Goal: Task Accomplishment & Management: Complete application form

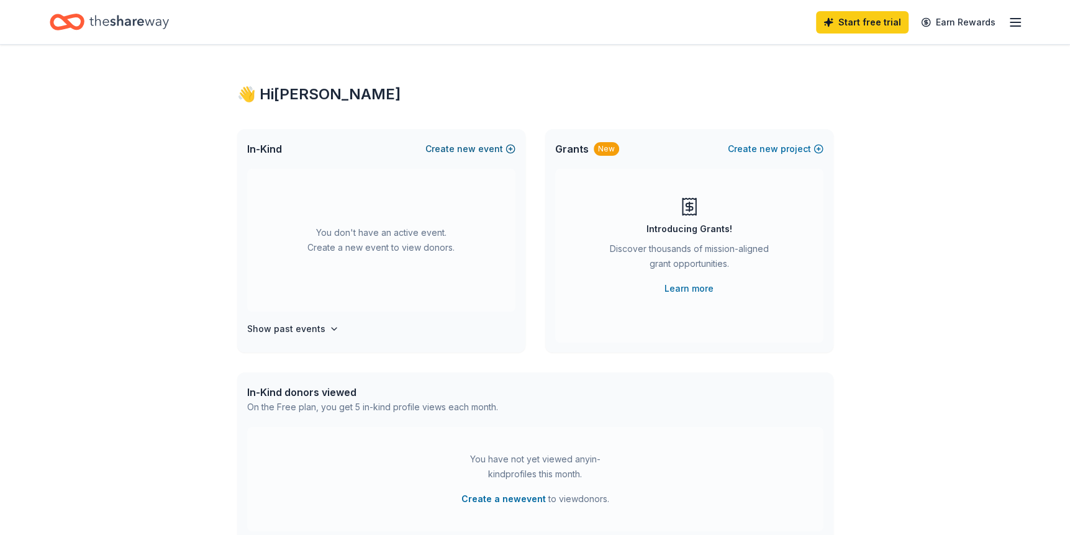
click at [476, 148] on span "new" at bounding box center [466, 149] width 19 height 15
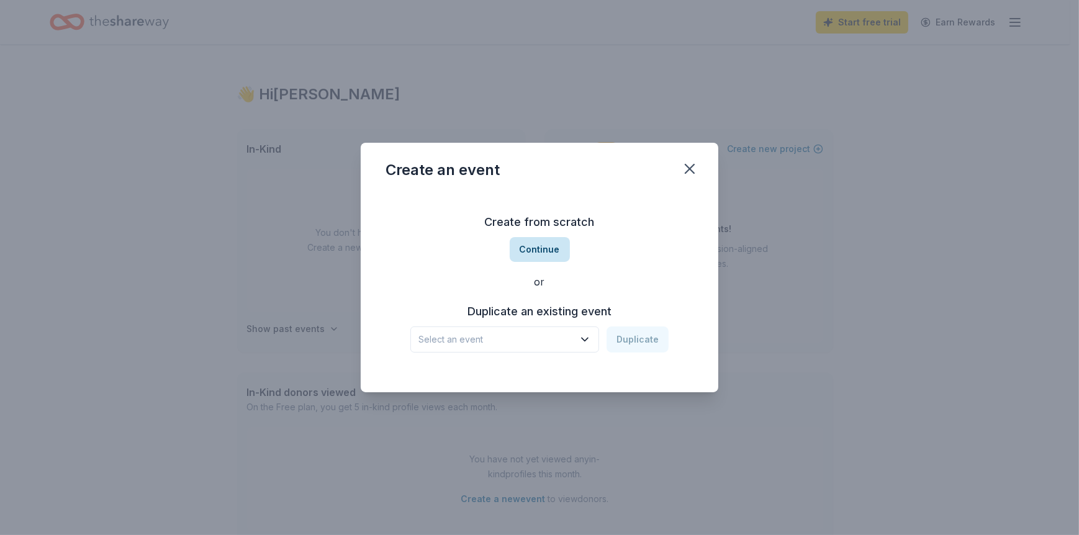
click at [538, 238] on button "Continue" at bounding box center [540, 249] width 60 height 25
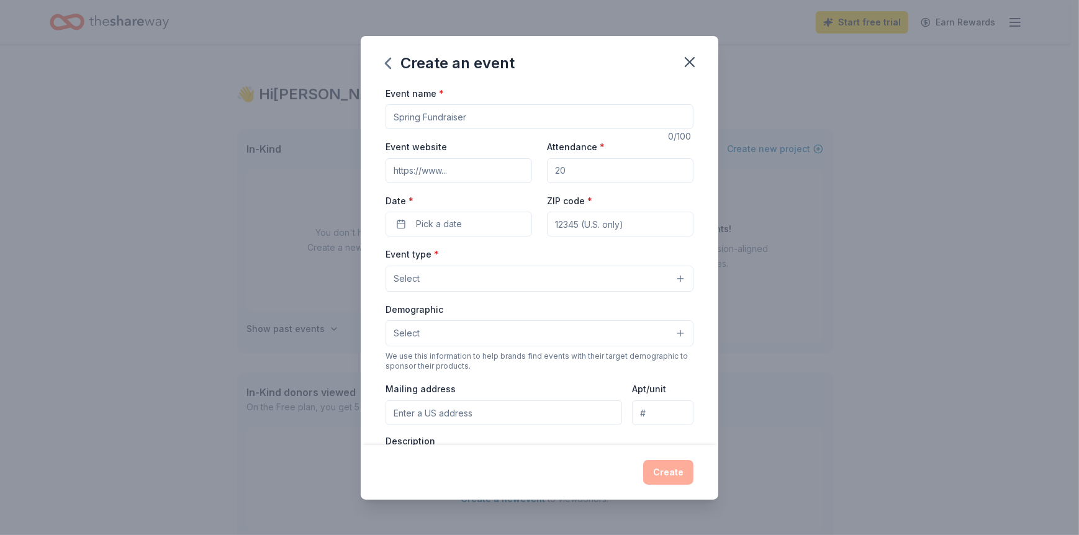
click at [471, 115] on input "Event name *" at bounding box center [540, 116] width 308 height 25
click at [244, 140] on div "Create an event Event name * 0 /100 Event website Attendance * Date * Pick a da…" at bounding box center [539, 267] width 1079 height 535
click at [428, 120] on input "Event name *" at bounding box center [540, 116] width 308 height 25
type input "Licensed Team Evaluations for Registered Pet Therapy Teams"
click at [459, 171] on input "Event website" at bounding box center [459, 170] width 147 height 25
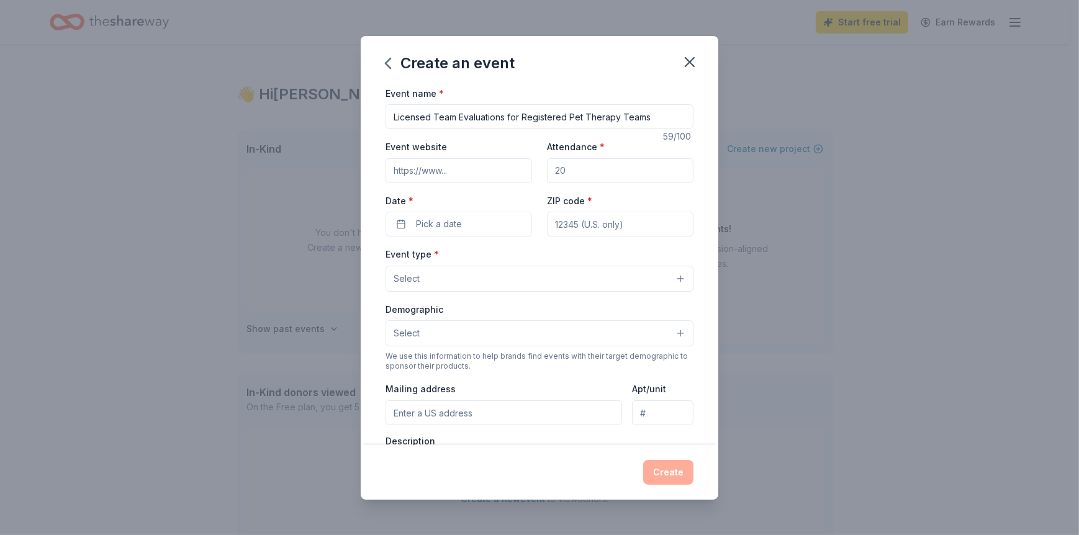
type input "[URL][DOMAIN_NAME]"
type input "03076"
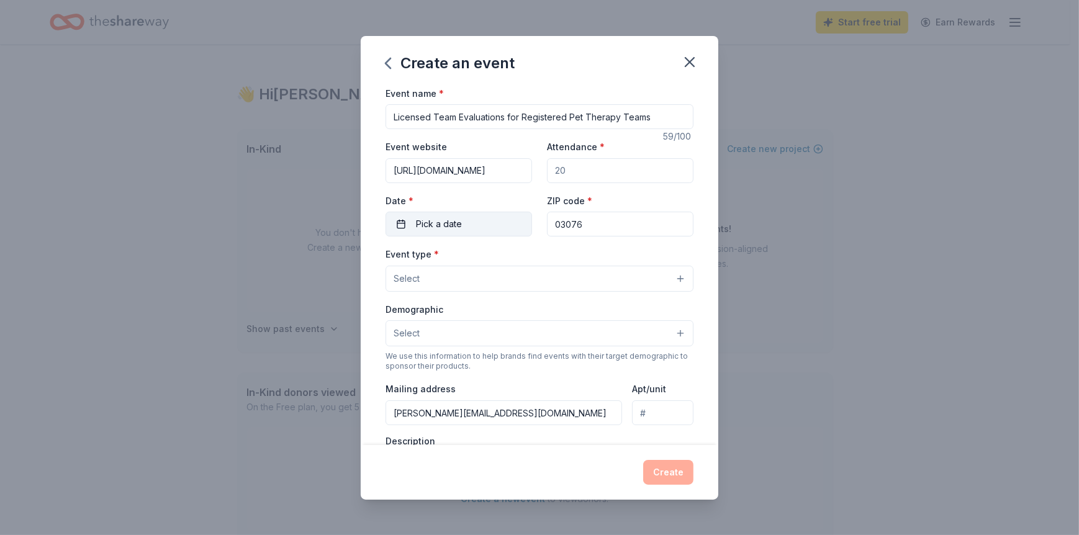
click at [450, 223] on span "Pick a date" at bounding box center [439, 224] width 46 height 15
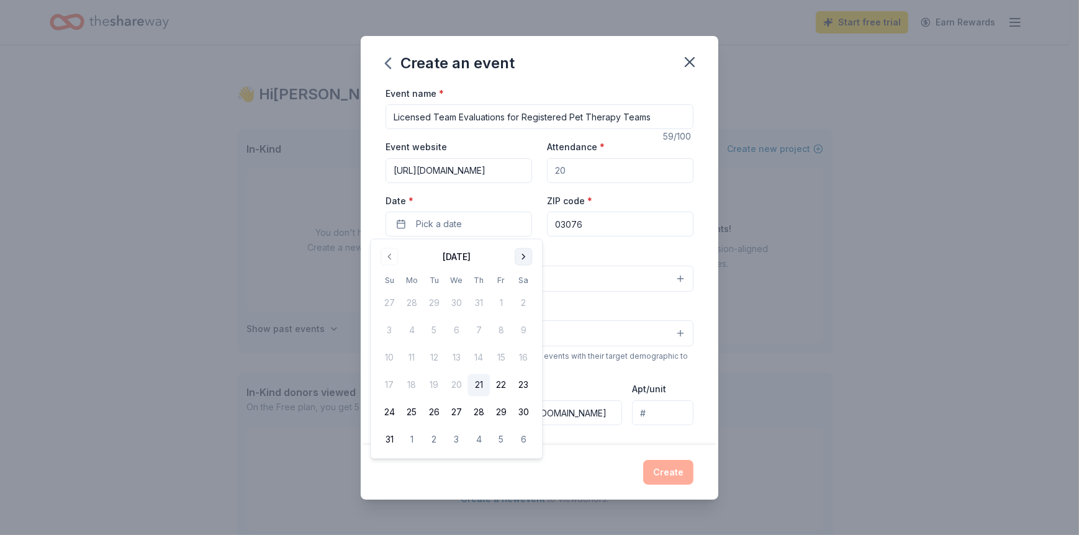
click at [519, 253] on button "Go to next month" at bounding box center [523, 256] width 17 height 17
click at [383, 254] on button "Go to previous month" at bounding box center [389, 256] width 17 height 17
click at [522, 326] on button "11" at bounding box center [523, 331] width 22 height 22
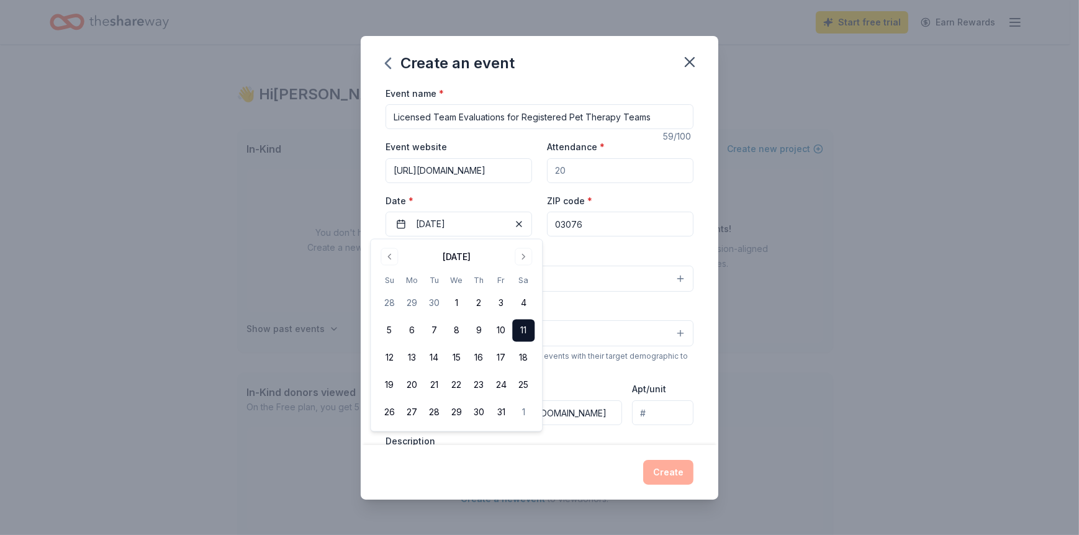
click at [552, 248] on div "Event type * Select" at bounding box center [540, 269] width 308 height 45
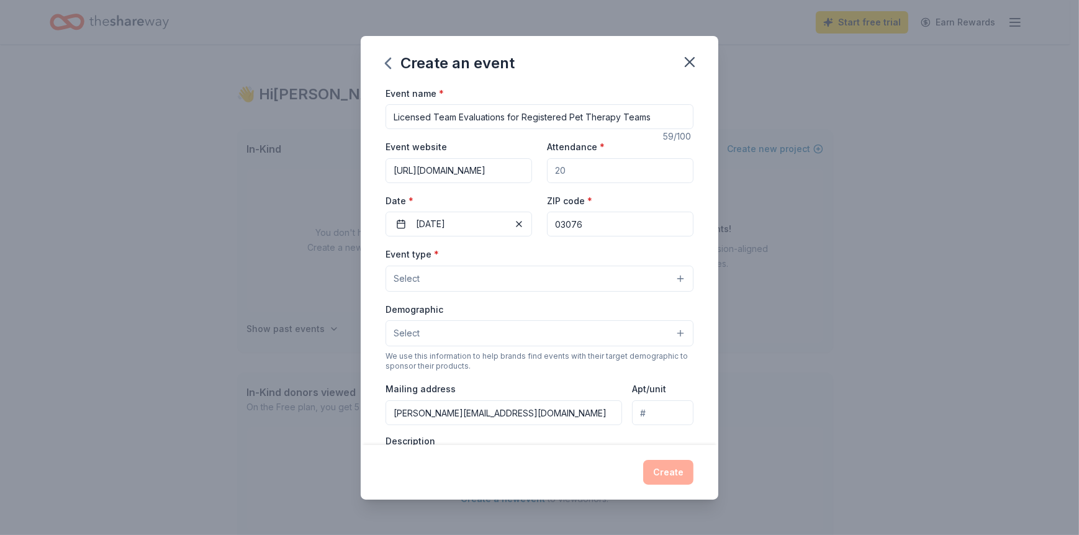
drag, startPoint x: 538, startPoint y: 414, endPoint x: 379, endPoint y: 420, distance: 159.1
click at [379, 420] on div "Event name * Licensed Team Evaluations for Registered Pet Therapy Teams 59 /100…" at bounding box center [540, 266] width 358 height 360
type input "[PERSON_NAME][EMAIL_ADDRESS][DOMAIN_NAME]"
click at [104, 209] on div "Create an event Event name * Licensed Team Evaluations for Registered Pet Thera…" at bounding box center [539, 267] width 1079 height 535
click at [445, 281] on button "Select" at bounding box center [540, 279] width 308 height 26
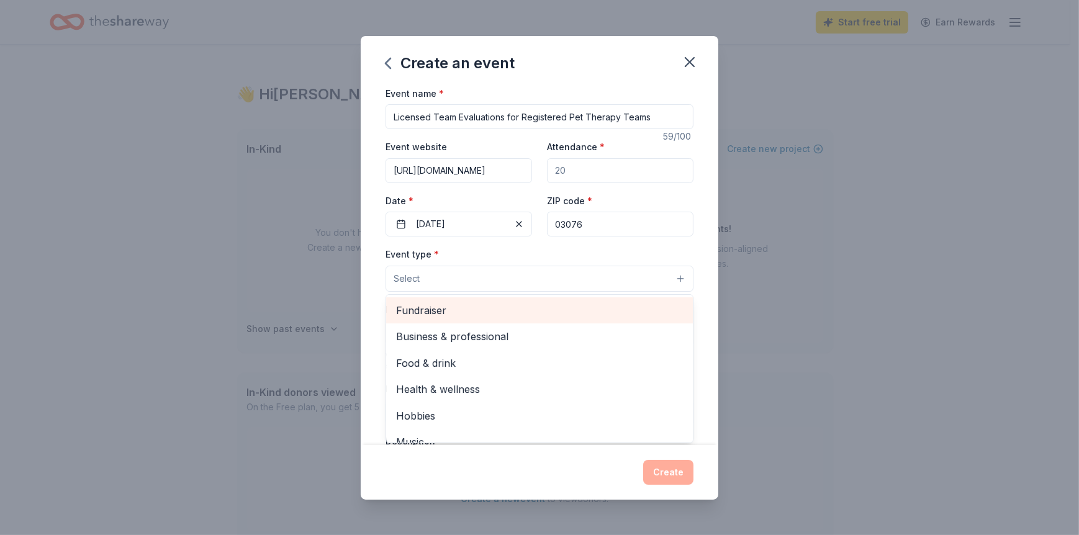
click at [437, 308] on span "Fundraiser" at bounding box center [539, 310] width 287 height 16
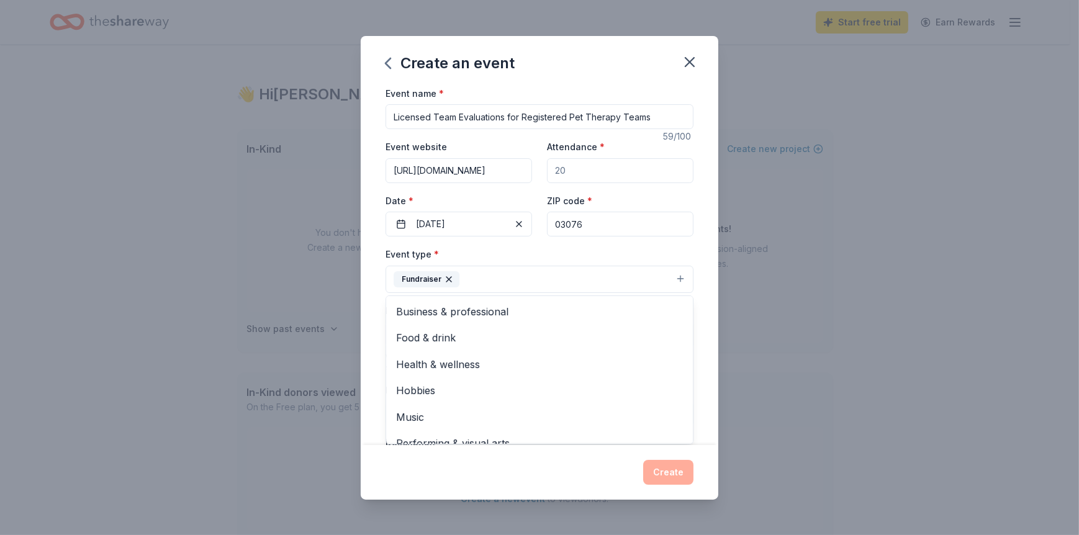
click at [445, 277] on icon "button" at bounding box center [449, 279] width 10 height 10
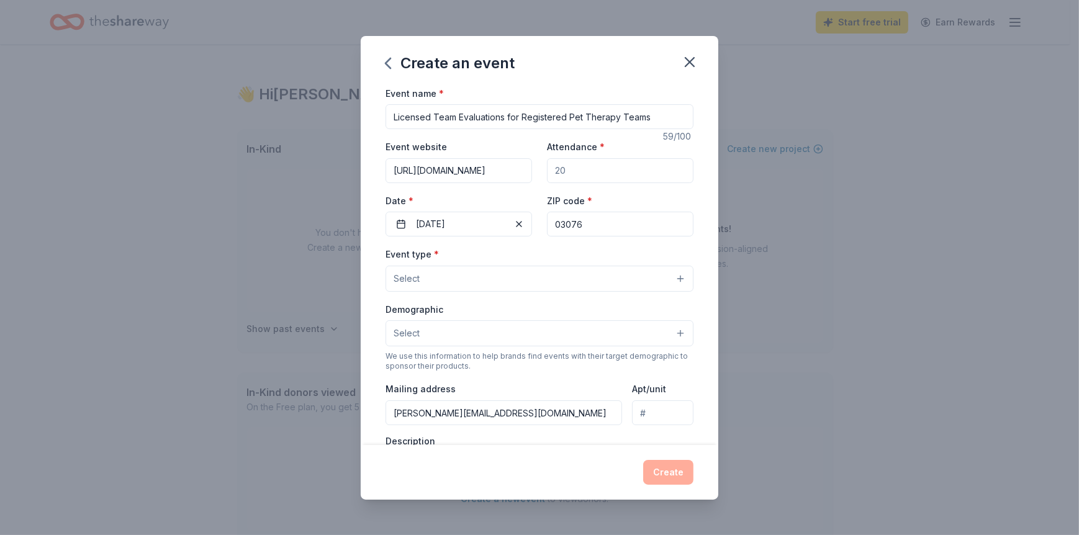
click at [443, 284] on button "Select" at bounding box center [540, 279] width 308 height 26
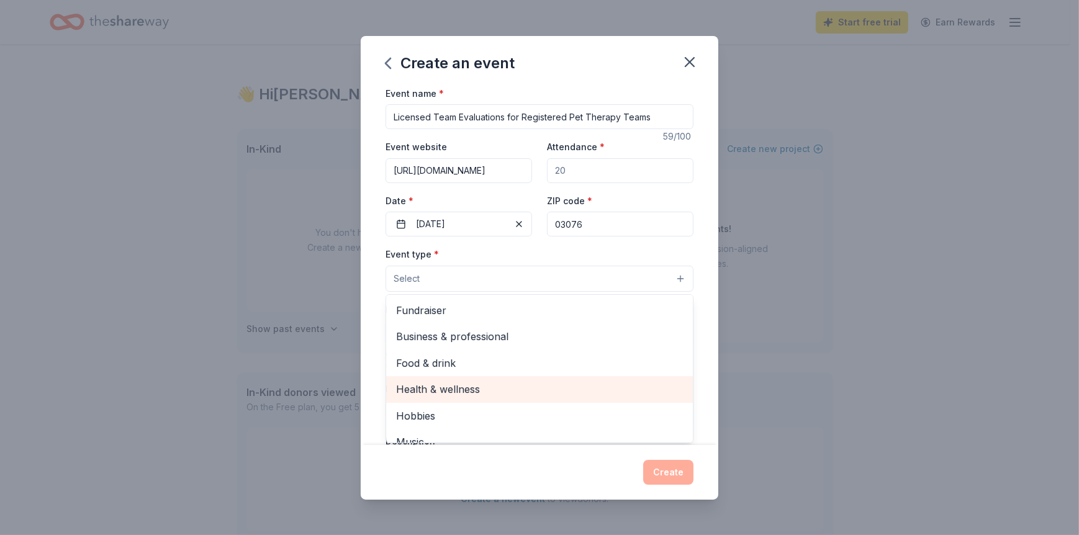
click at [449, 382] on span "Health & wellness" at bounding box center [539, 389] width 287 height 16
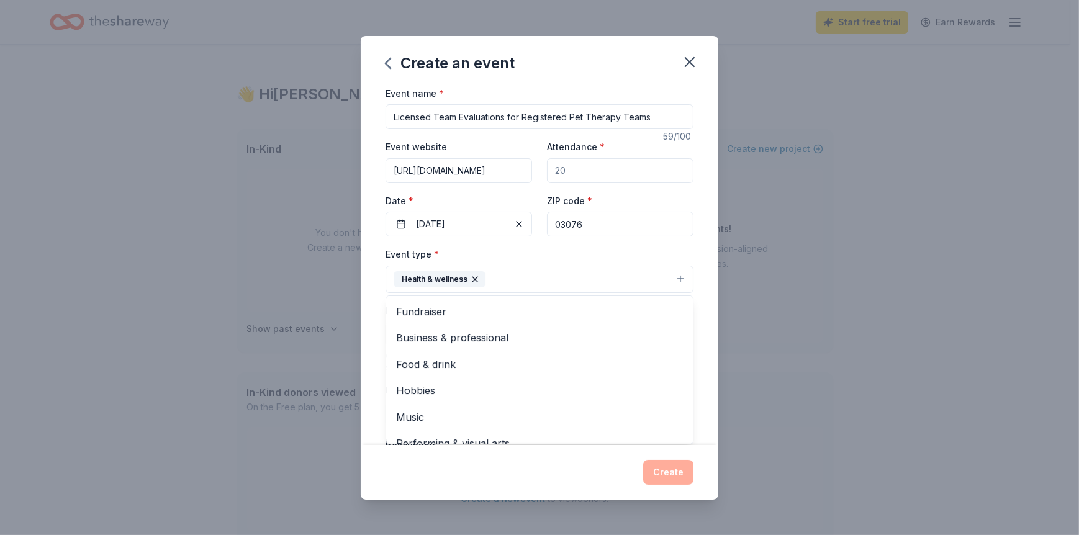
click at [505, 291] on button "Health & wellness" at bounding box center [540, 279] width 308 height 27
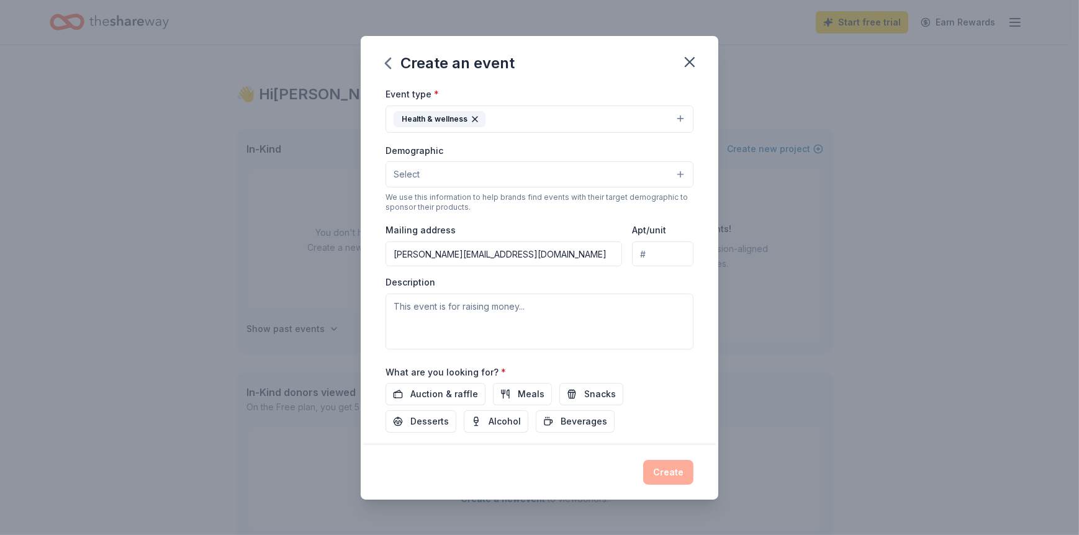
scroll to position [186, 0]
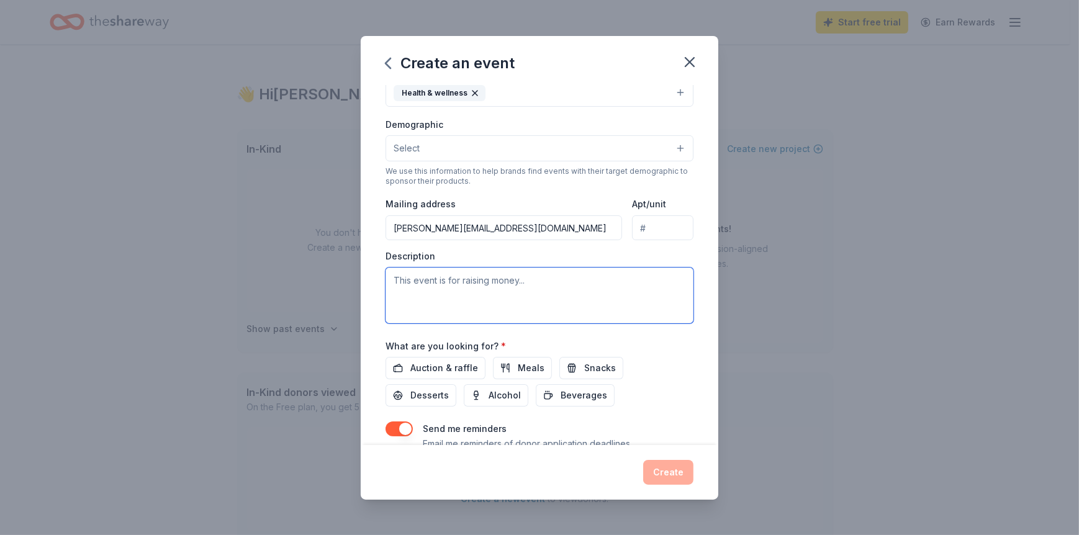
click at [396, 276] on textarea at bounding box center [540, 296] width 308 height 56
paste textarea "Lore Ipsum do Sita Consectetu Adipi el Seddoei 37, 6159. Tempo inci ut lab etdo…"
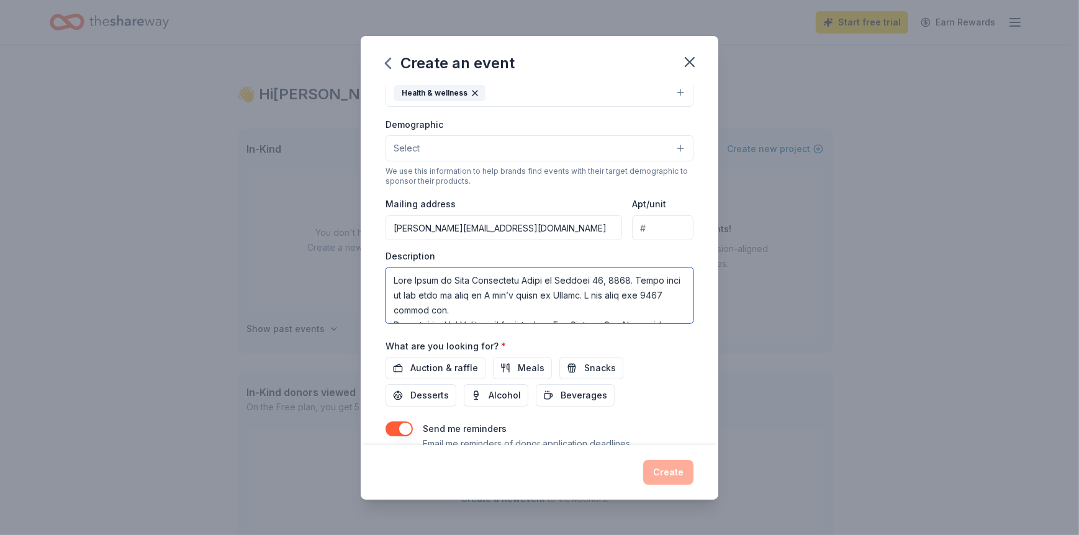
scroll to position [320, 0]
type textarea "Lore Ipsum do Sita Consectetu Adipi el Seddoei 37, 6159. Tempo inci ut lab etdo…"
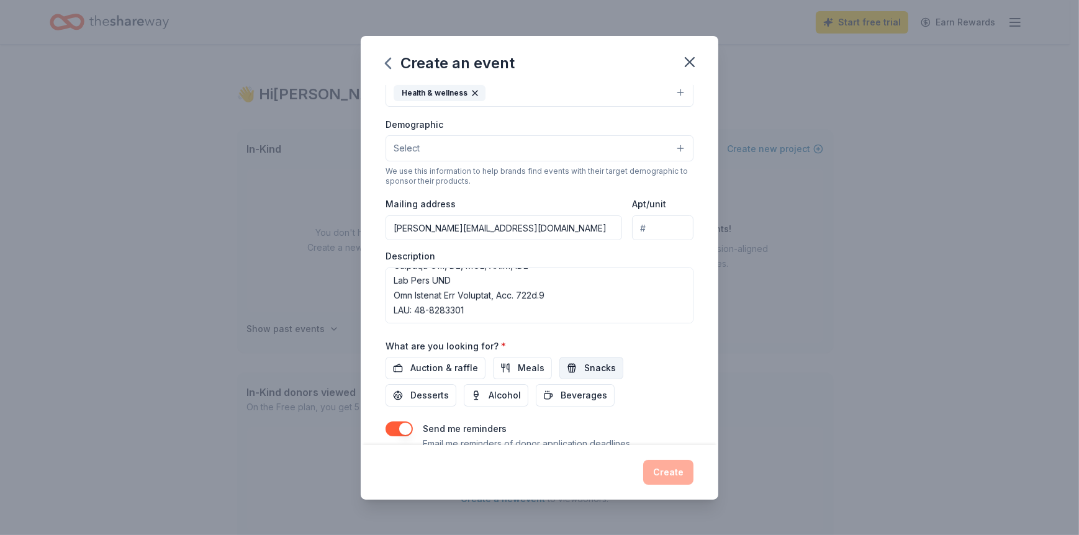
click at [591, 373] on button "Snacks" at bounding box center [591, 368] width 64 height 22
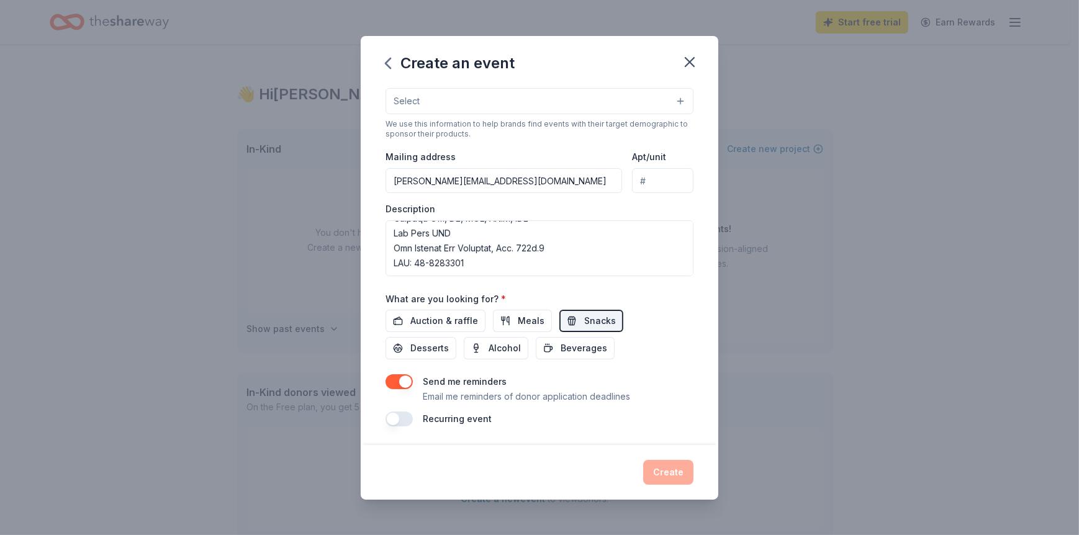
click at [391, 417] on button "button" at bounding box center [399, 419] width 27 height 15
click at [399, 414] on button "button" at bounding box center [399, 419] width 27 height 15
click at [395, 417] on button "button" at bounding box center [399, 419] width 27 height 15
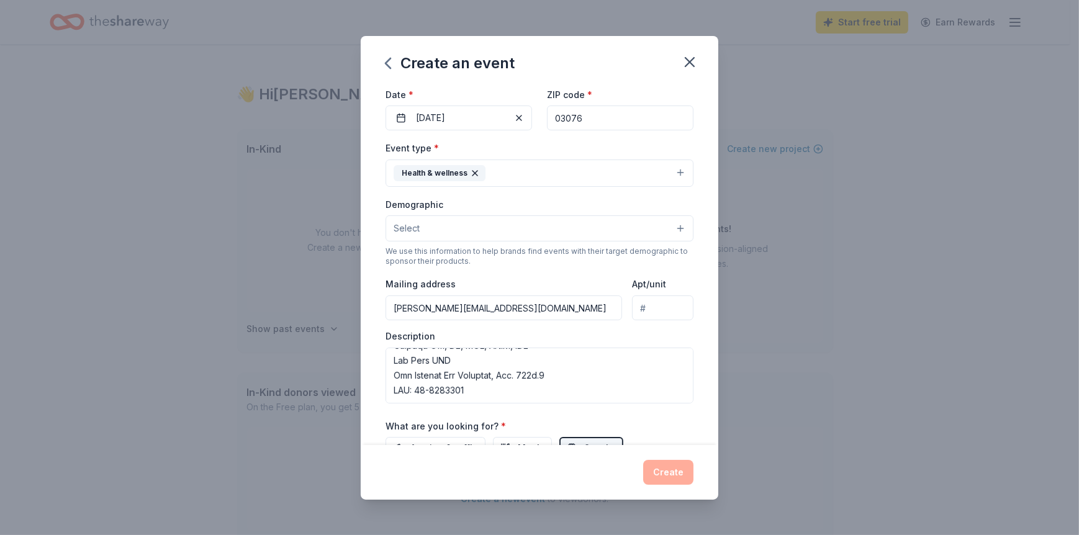
scroll to position [92, 0]
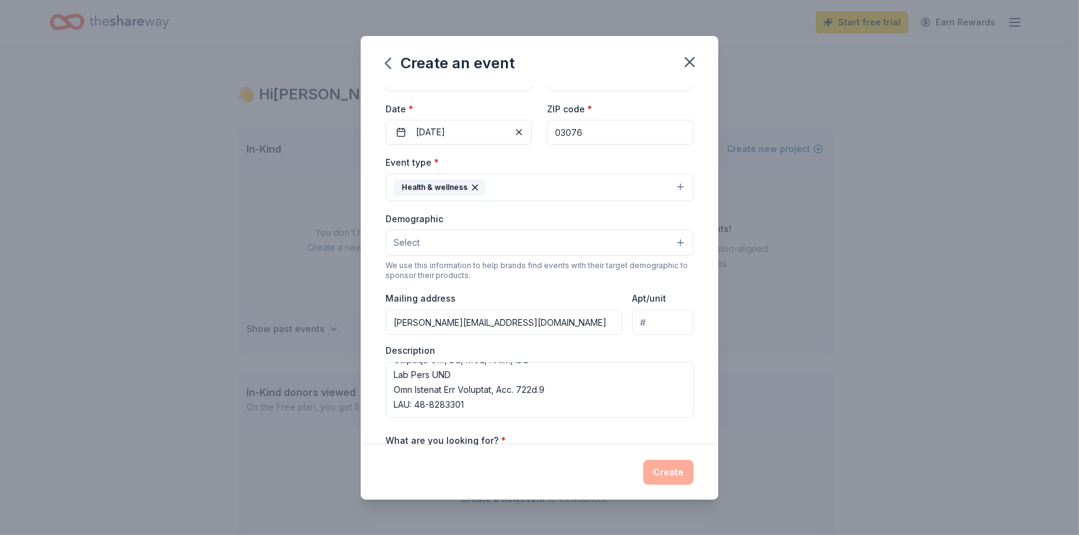
click at [672, 241] on button "Select" at bounding box center [540, 243] width 308 height 26
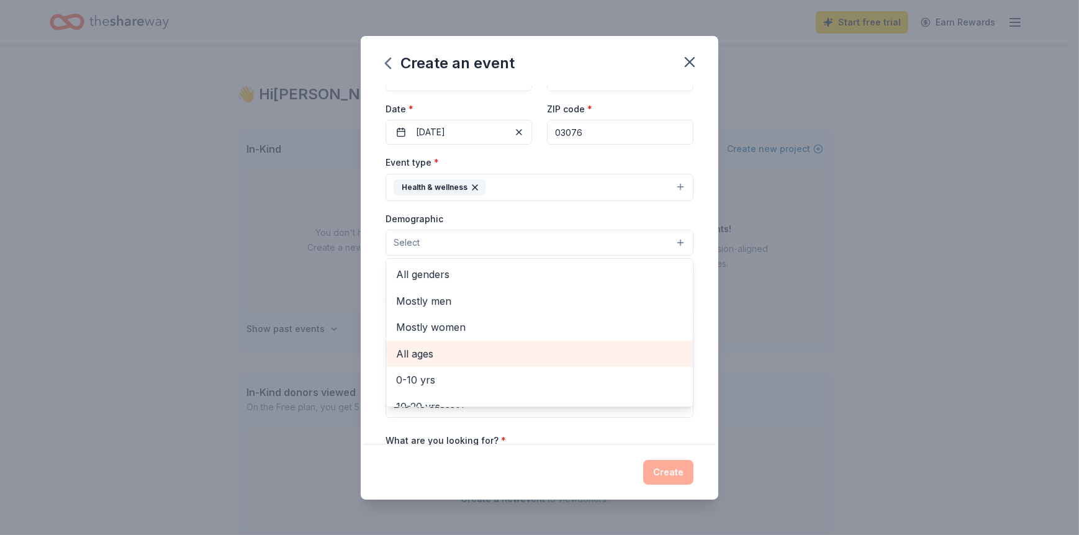
drag, startPoint x: 430, startPoint y: 349, endPoint x: 434, endPoint y: 343, distance: 7.2
click at [430, 348] on span "All ages" at bounding box center [539, 354] width 287 height 16
click at [469, 240] on button "All ages" at bounding box center [540, 243] width 308 height 27
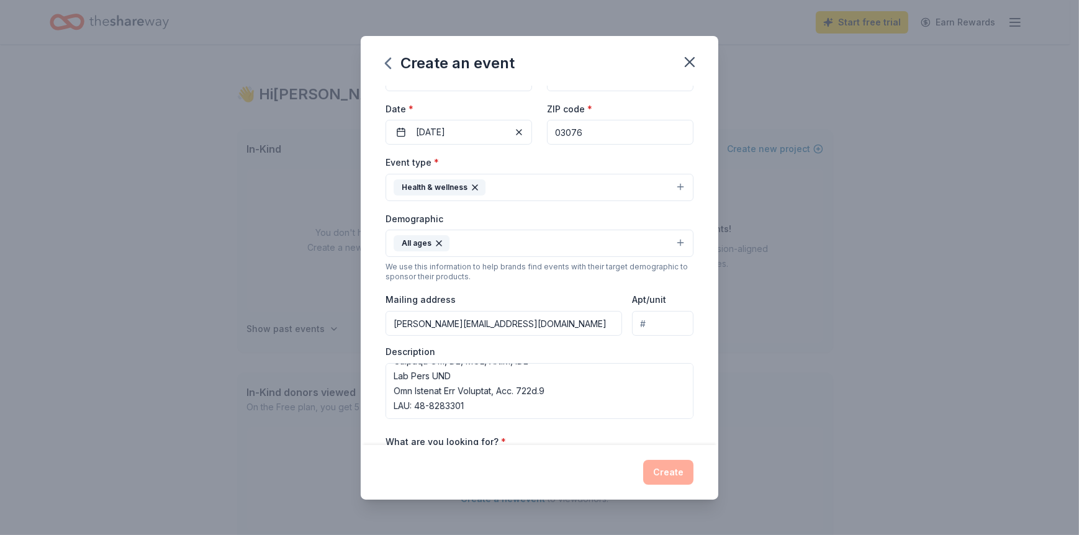
scroll to position [0, 0]
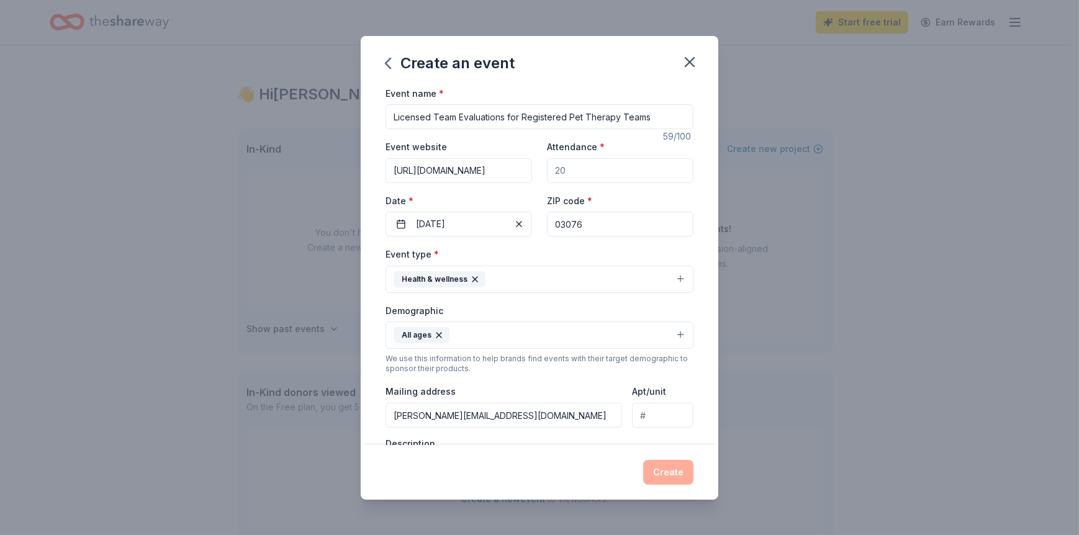
click at [565, 177] on input "Attendance *" at bounding box center [620, 170] width 147 height 25
type input "20"
click at [663, 198] on div "ZIP code * 03076" at bounding box center [620, 215] width 147 height 44
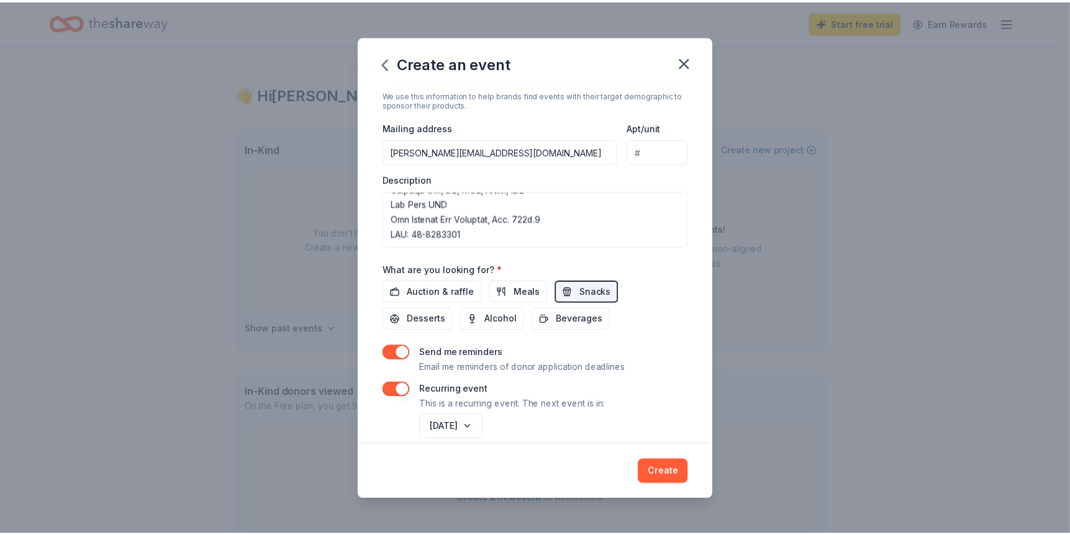
scroll to position [279, 0]
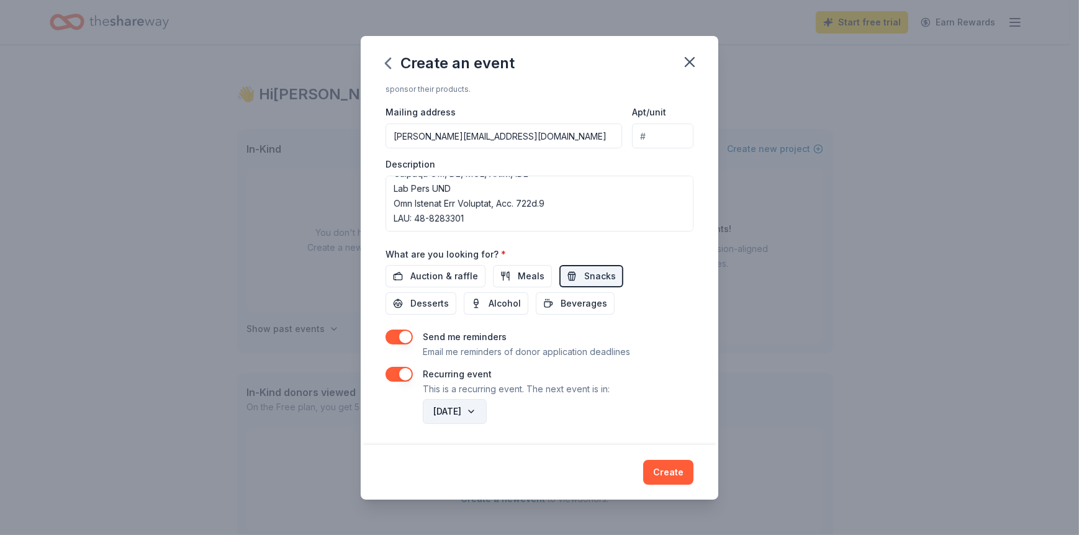
click at [487, 411] on button "[DATE]" at bounding box center [455, 411] width 64 height 25
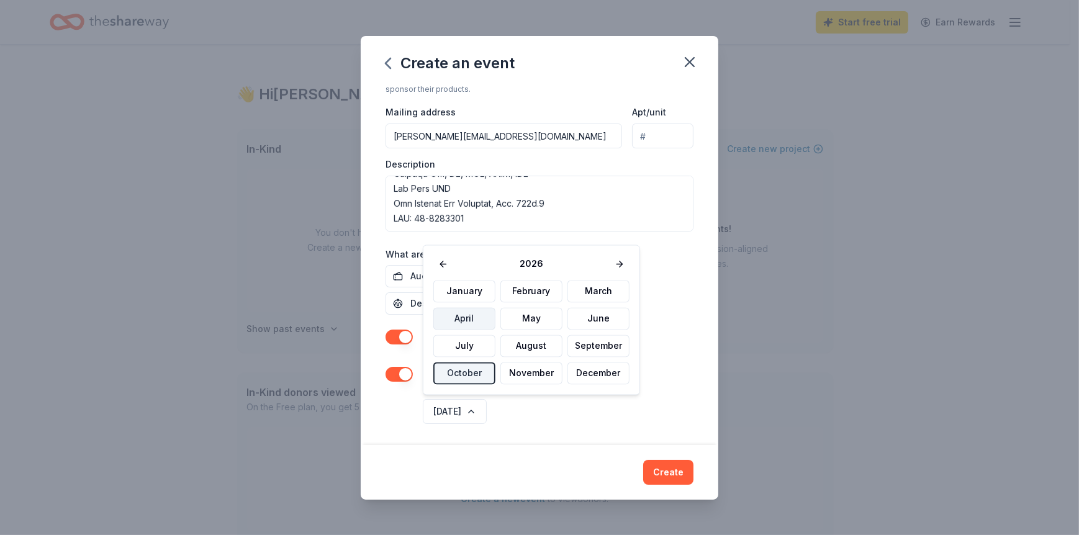
click at [466, 315] on button "April" at bounding box center [464, 319] width 62 height 22
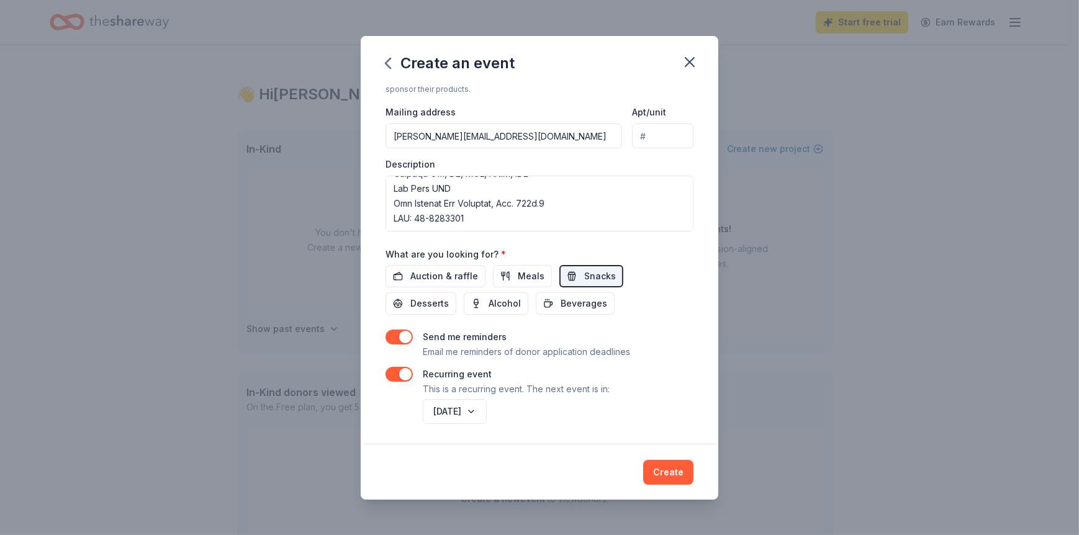
drag, startPoint x: 677, startPoint y: 473, endPoint x: 690, endPoint y: 476, distance: 12.7
click at [680, 476] on button "Create" at bounding box center [668, 472] width 50 height 25
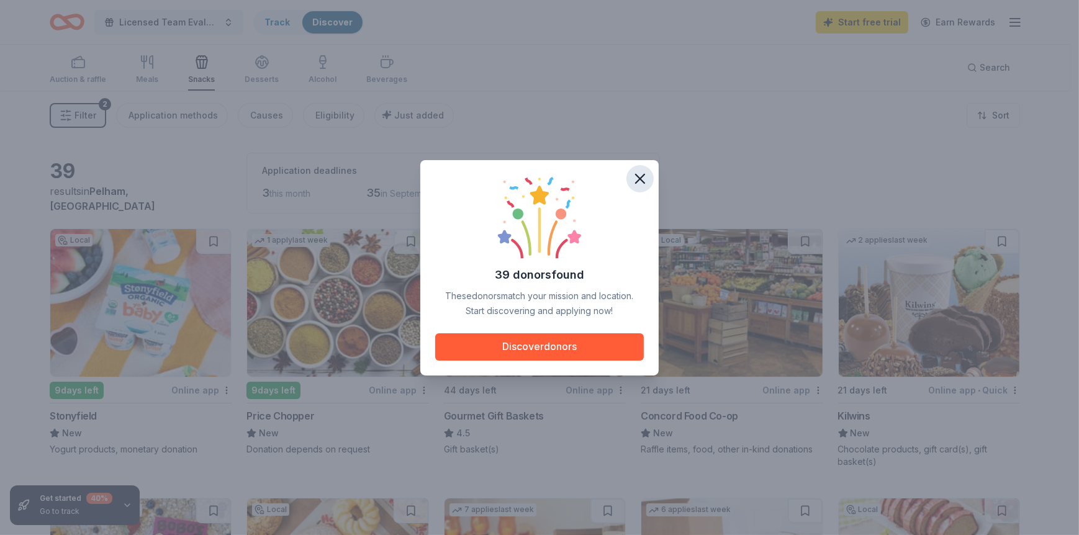
click at [636, 173] on icon "button" at bounding box center [640, 178] width 17 height 17
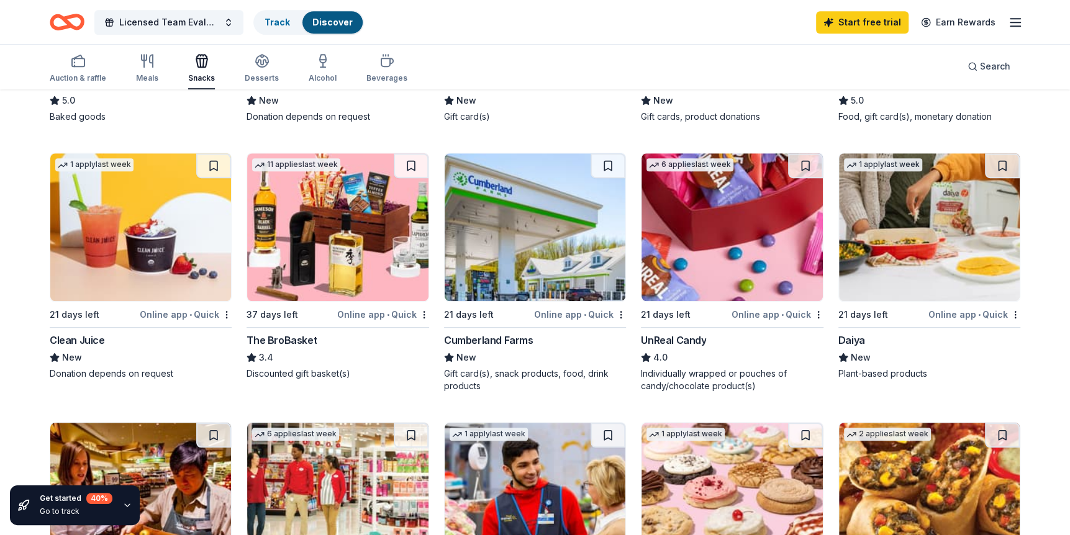
scroll to position [621, 0]
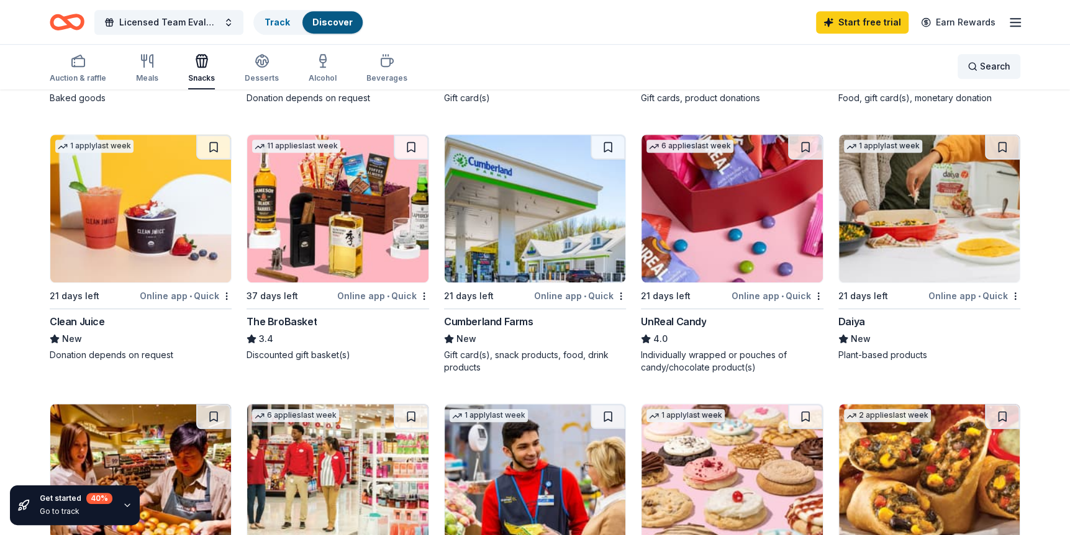
click at [989, 66] on span "Search" at bounding box center [995, 66] width 30 height 15
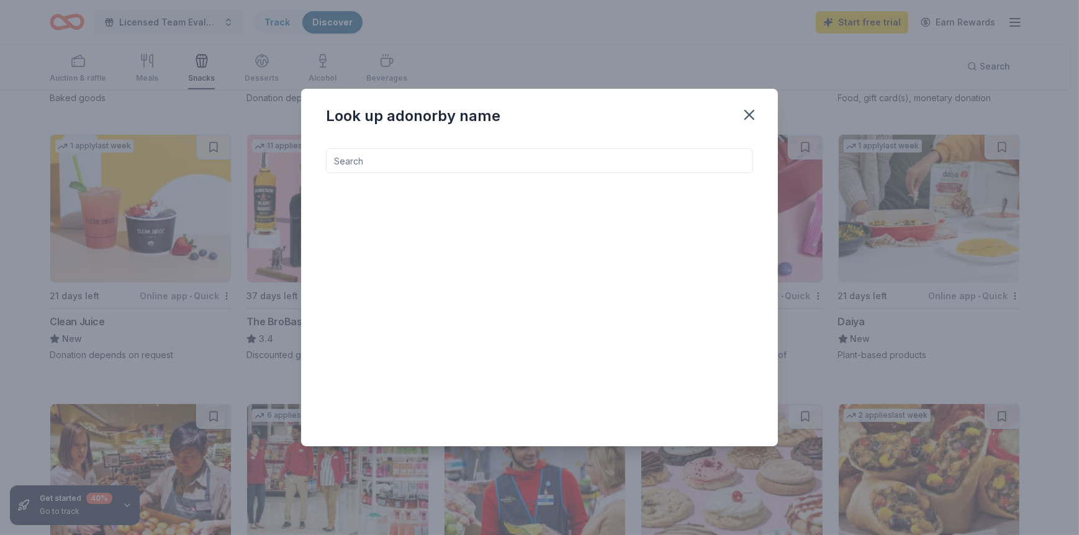
click at [351, 158] on input at bounding box center [539, 160] width 427 height 25
type input "pet honesty"
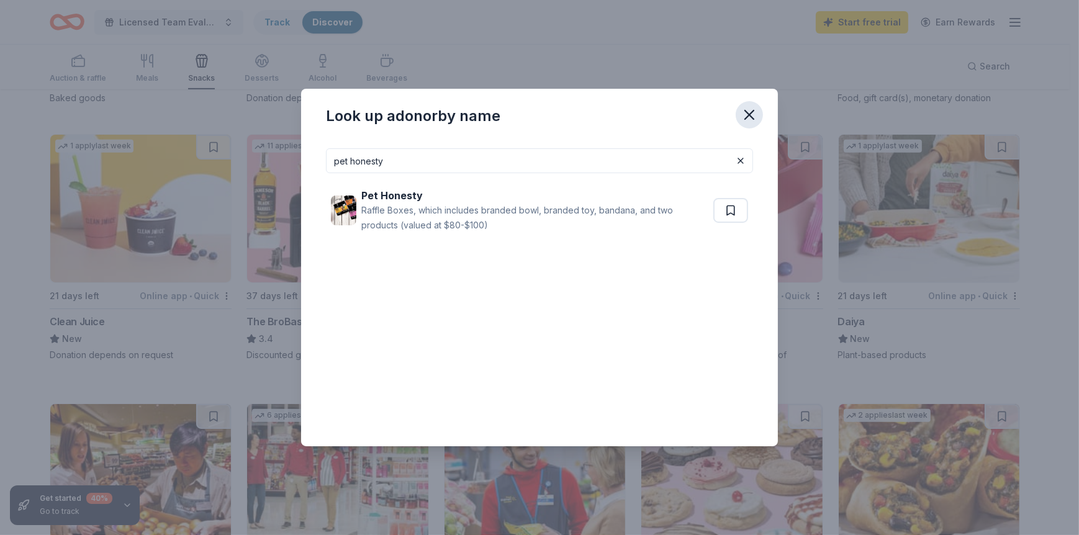
click at [750, 116] on icon "button" at bounding box center [749, 114] width 17 height 17
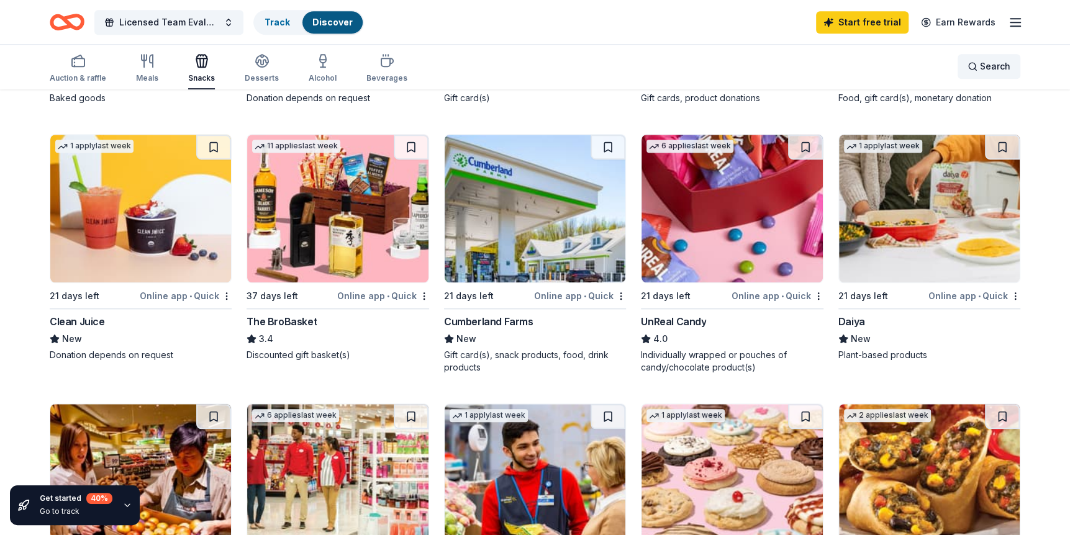
click at [988, 61] on span "Search" at bounding box center [995, 66] width 30 height 15
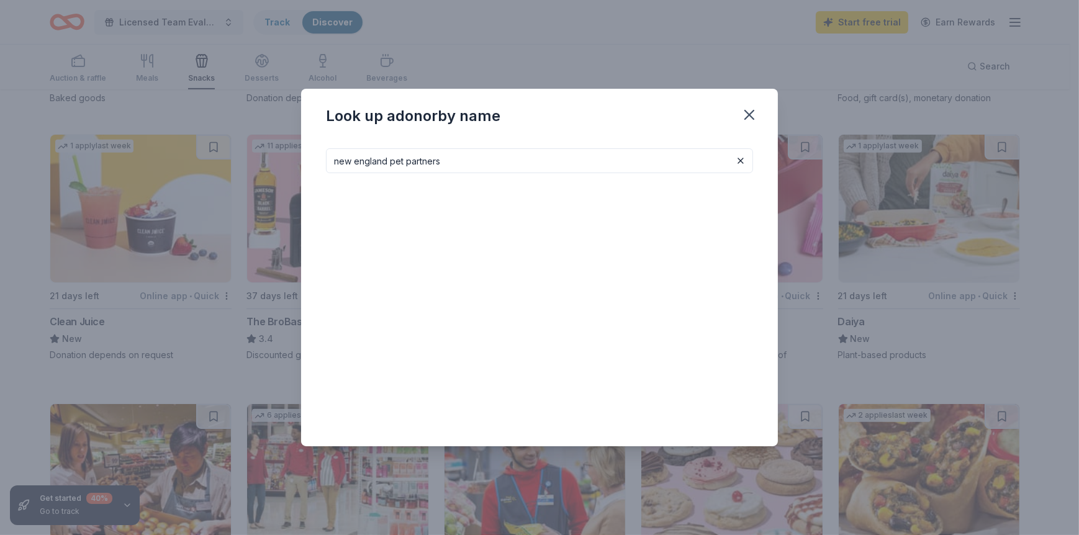
type input "new england pet partners"
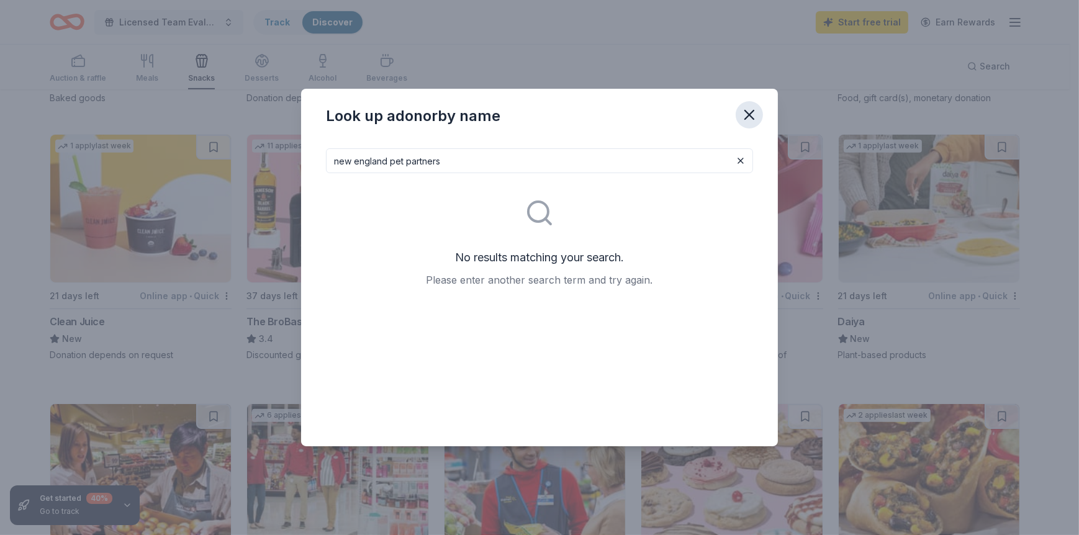
click at [751, 117] on icon "button" at bounding box center [749, 115] width 9 height 9
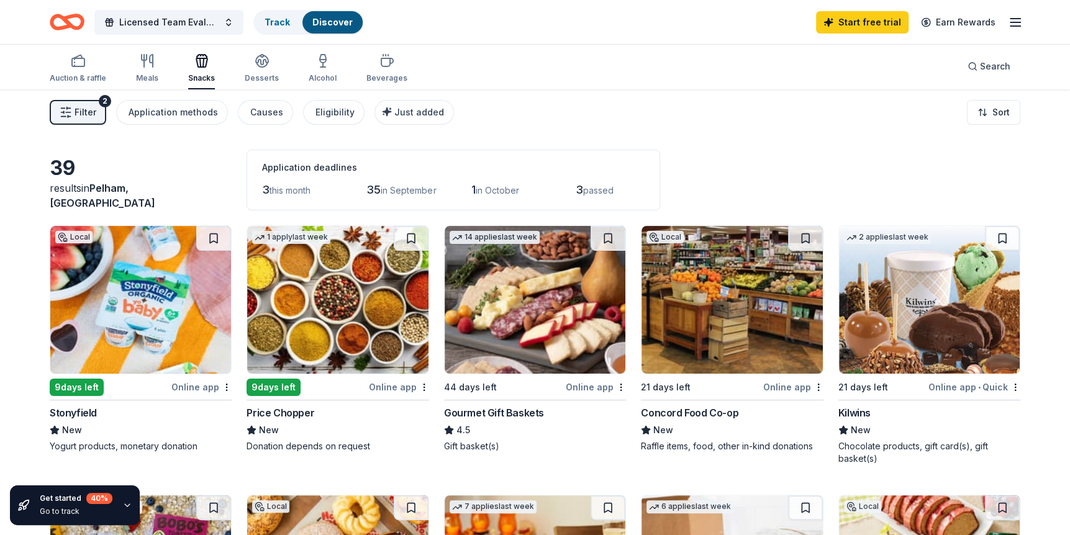
scroll to position [0, 0]
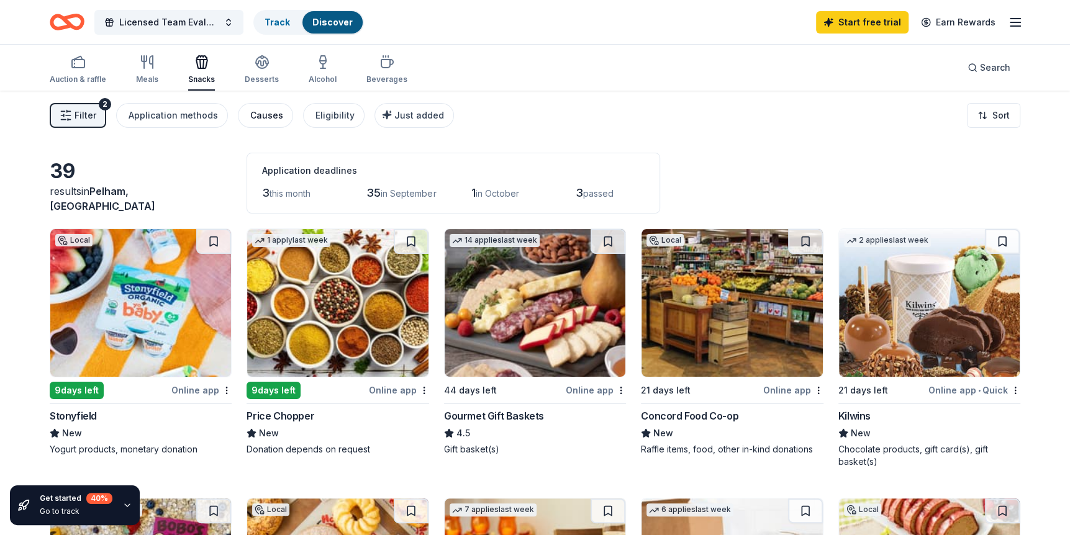
click at [256, 105] on button "Causes" at bounding box center [265, 115] width 55 height 25
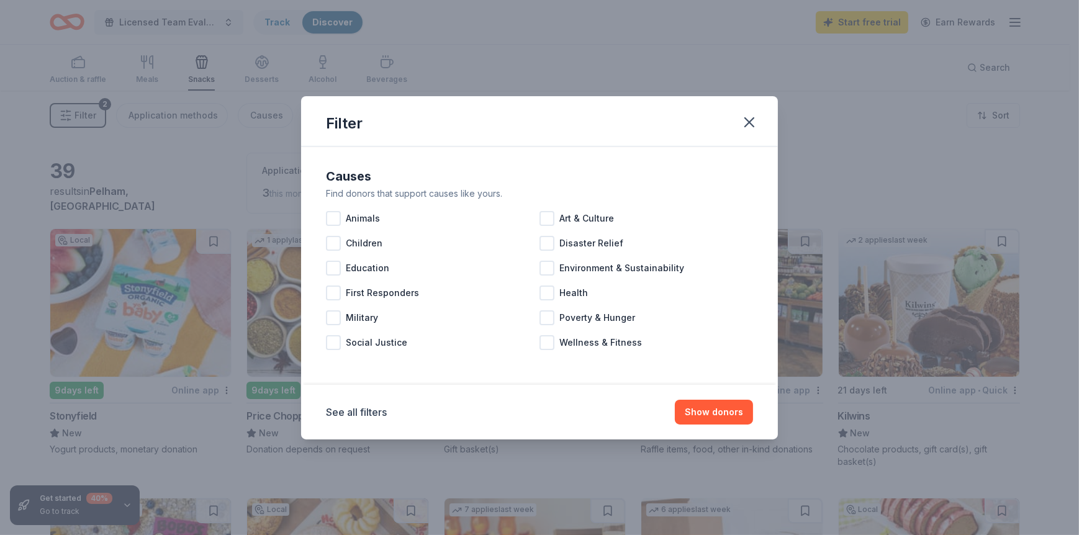
drag, startPoint x: 333, startPoint y: 217, endPoint x: 294, endPoint y: 202, distance: 41.6
click at [333, 216] on div at bounding box center [333, 218] width 15 height 15
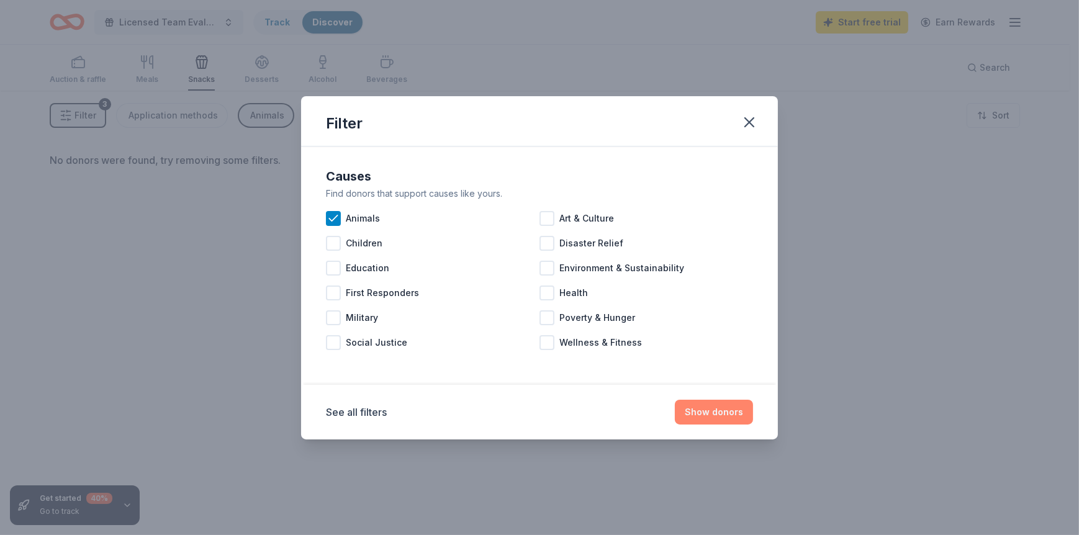
drag, startPoint x: 730, startPoint y: 416, endPoint x: 732, endPoint y: 406, distance: 10.1
click at [730, 415] on button "Show donors" at bounding box center [714, 412] width 78 height 25
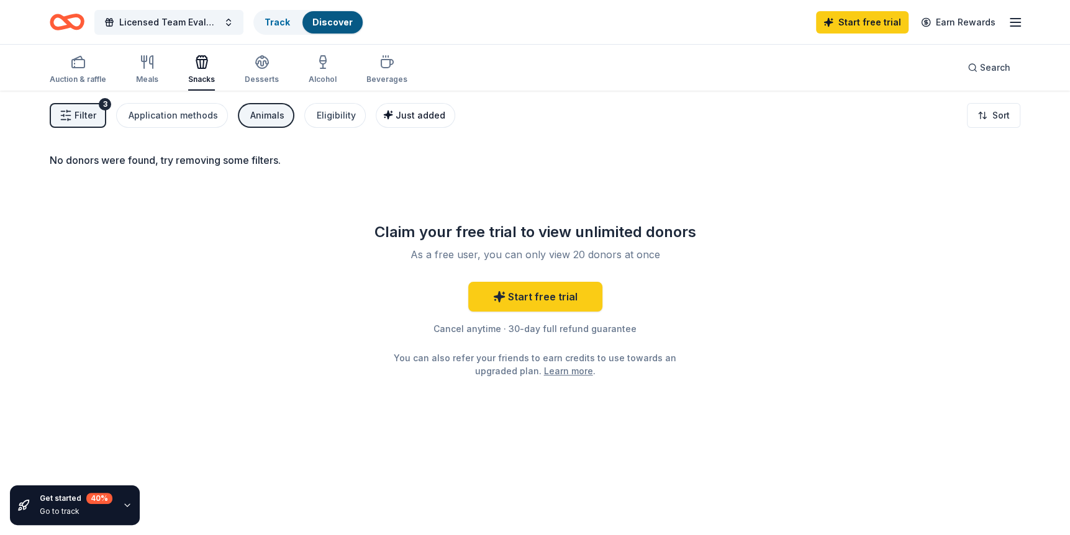
click at [412, 111] on span "Just added" at bounding box center [421, 115] width 50 height 11
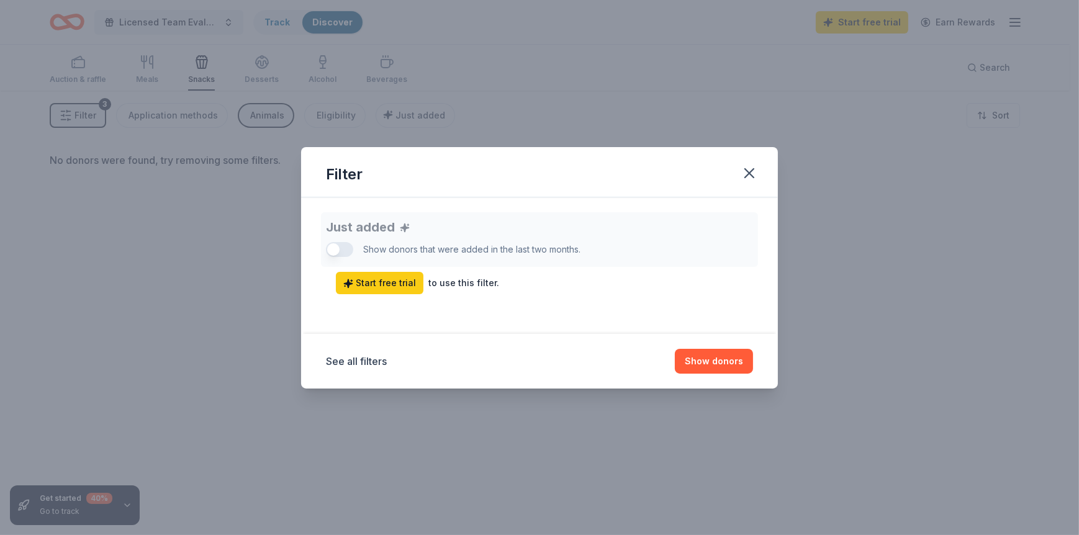
click at [333, 245] on div "Just added Show donors that were added in the last two months. Start free trial…" at bounding box center [539, 253] width 427 height 82
drag, startPoint x: 754, startPoint y: 174, endPoint x: 781, endPoint y: 152, distance: 34.8
click at [754, 173] on icon "button" at bounding box center [749, 173] width 17 height 17
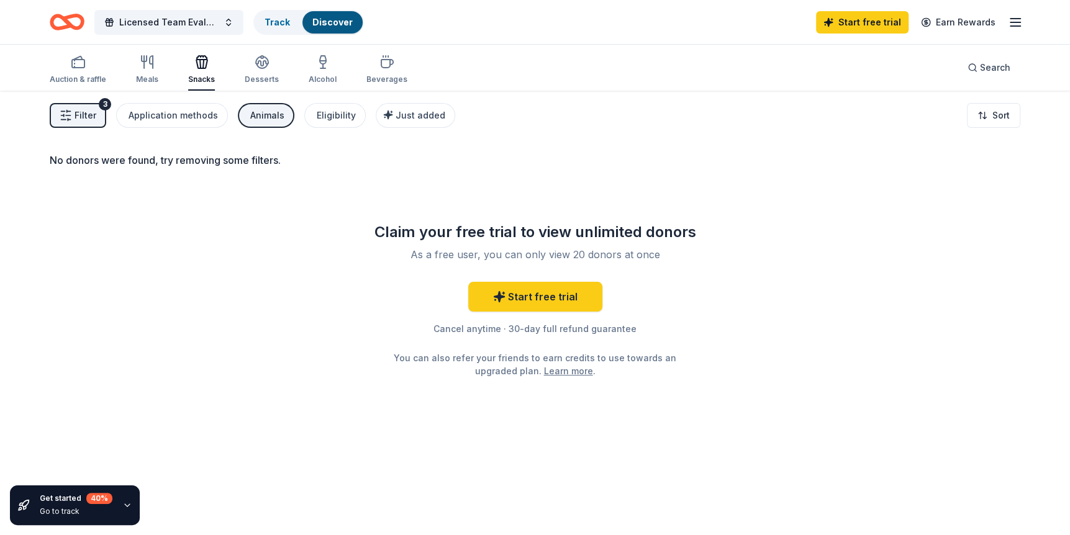
click at [1022, 23] on div "Licensed Team Evaluations for Registered Pet Therapy Teams Track Discover Start…" at bounding box center [535, 22] width 1070 height 44
click at [1020, 20] on icon "button" at bounding box center [1015, 22] width 15 height 15
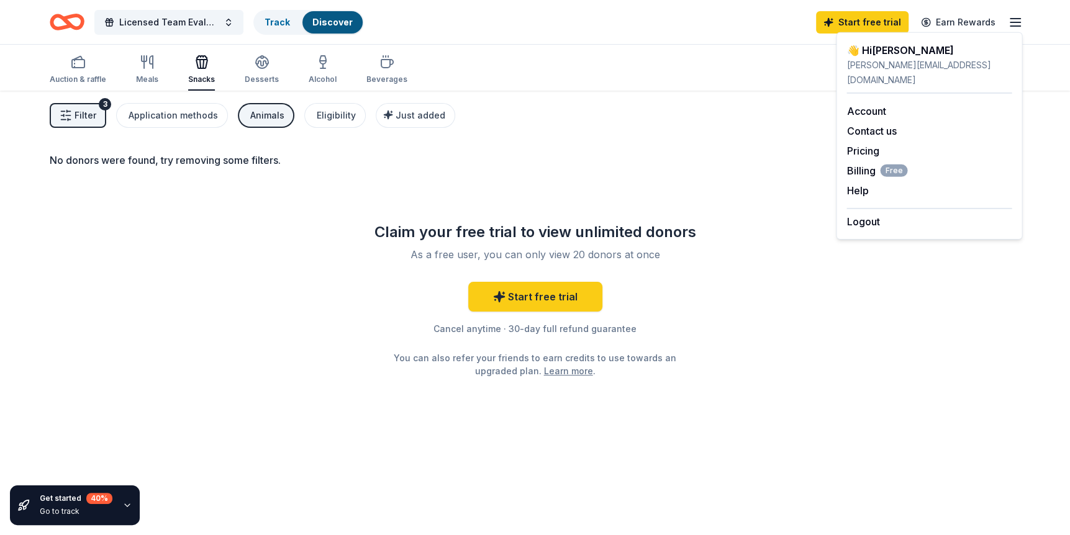
click at [701, 78] on div "Auction & raffle Meals Snacks Desserts Alcohol Beverages Search" at bounding box center [535, 68] width 971 height 46
